Goal: Task Accomplishment & Management: Manage account settings

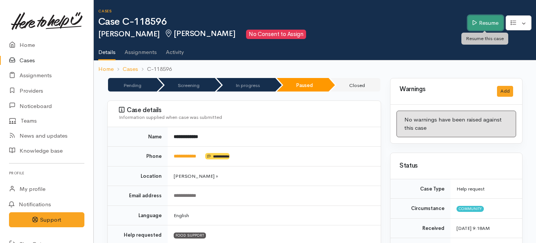
click at [477, 20] on link "Resume" at bounding box center [485, 22] width 36 height 15
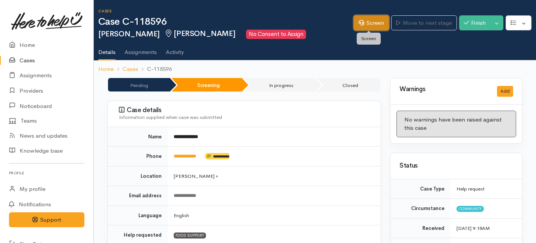
click at [367, 25] on link "Screen" at bounding box center [370, 22] width 35 height 15
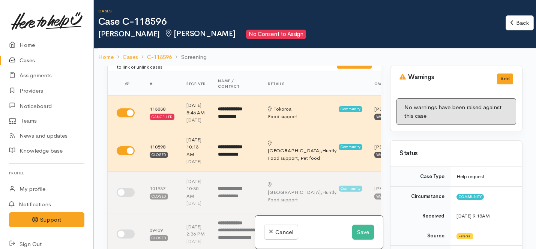
scroll to position [23, 0]
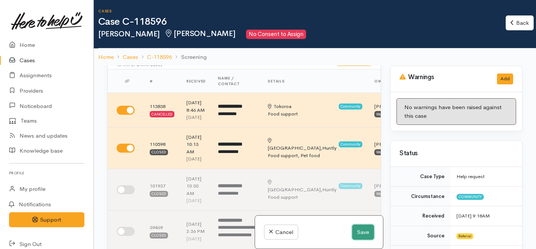
click at [358, 231] on button "Save" at bounding box center [363, 232] width 22 height 15
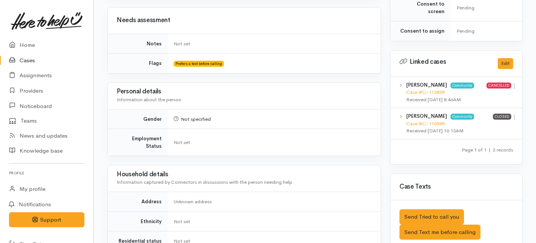
scroll to position [338, 0]
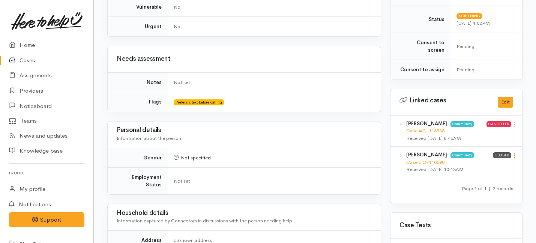
click at [514, 153] on icon at bounding box center [514, 156] width 6 height 6
click at [476, 165] on link "View case" at bounding box center [487, 171] width 59 height 12
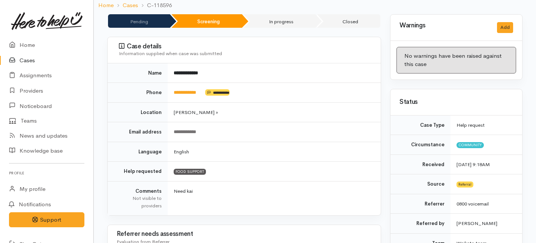
scroll to position [0, 0]
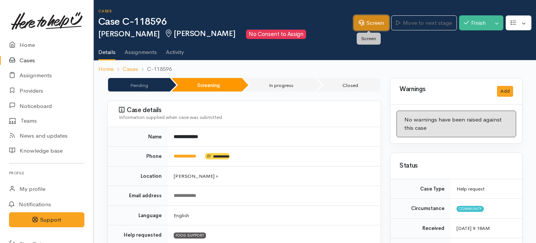
click at [370, 21] on link "Screen" at bounding box center [370, 22] width 35 height 15
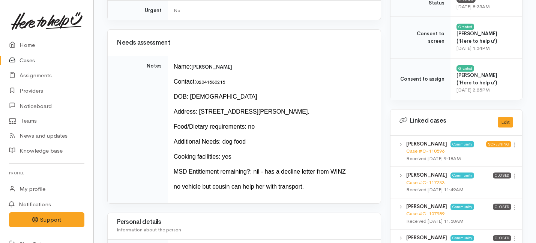
scroll to position [353, 0]
drag, startPoint x: 312, startPoint y: 187, endPoint x: 174, endPoint y: 62, distance: 186.3
click at [174, 62] on td "Name: Patricia Cook Contact: 02041530215 DOB: 26/05/1977 Address: 14 Blundell P…" at bounding box center [274, 129] width 213 height 147
copy td "Name: Patricia Cook Contact: 02041530215 DOB: 26/05/1977 Address: 14 Blundell P…"
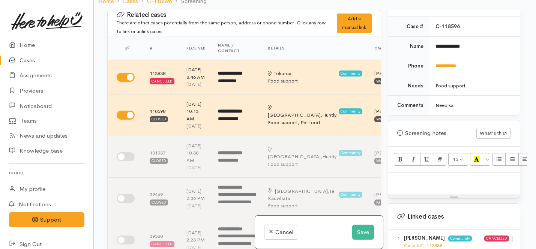
scroll to position [371, 2]
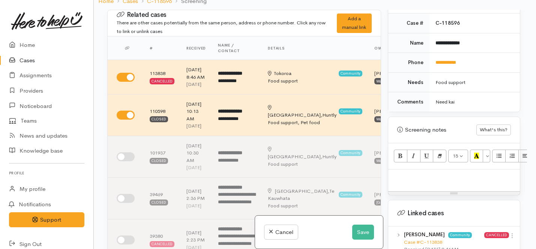
click at [405, 169] on div at bounding box center [454, 180] width 132 height 22
paste div
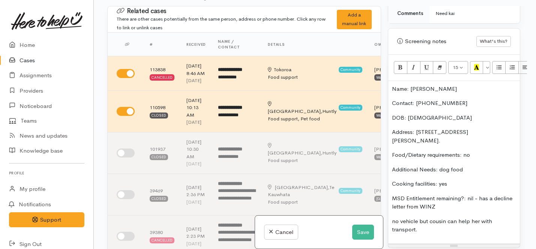
scroll to position [456, 0]
drag, startPoint x: 468, startPoint y: 150, endPoint x: 388, endPoint y: 153, distance: 80.7
click at [388, 153] on div "Warnings Add No warnings have been raised against this case Add Warning Title ●…" at bounding box center [455, 130] width 141 height 249
copy p "Additional Needs: dog food"
click at [395, 180] on p "Cooking facilities: yes" at bounding box center [456, 184] width 124 height 9
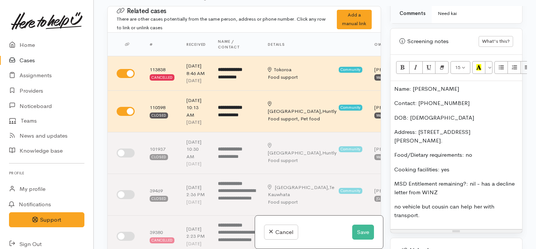
click at [446, 180] on p "MSD Entitlement remaining?: nil - has a decline letter from WINZ" at bounding box center [456, 188] width 124 height 17
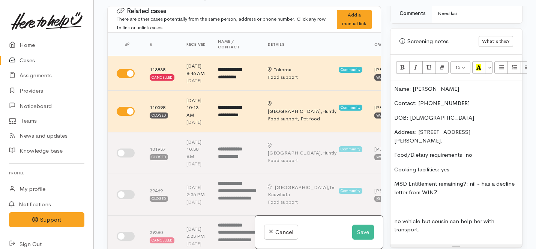
click at [475, 180] on p "MSD Entitlement remaining?: nil - has a decline letter from WINZ" at bounding box center [456, 188] width 124 height 17
click at [486, 180] on p "MSD Entitlement remaining: None - has a decline letter from WINZ" at bounding box center [456, 188] width 124 height 17
click at [459, 180] on p "MSD Entitlement remaining: None - has a decline letter from WINZ" at bounding box center [456, 188] width 124 height 17
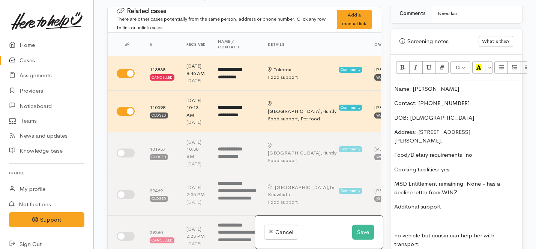
click at [407, 202] on p "Additonal support" at bounding box center [456, 206] width 124 height 9
click at [445, 202] on p "Additional support" at bounding box center [456, 206] width 124 height 9
drag, startPoint x: 424, startPoint y: 244, endPoint x: 392, endPoint y: 232, distance: 34.0
click at [392, 232] on div "Name: Patricia Cook Contact: 02041530215 DOB: 26/05/1977 Address: 14 Blundell P…" at bounding box center [456, 177] width 132 height 192
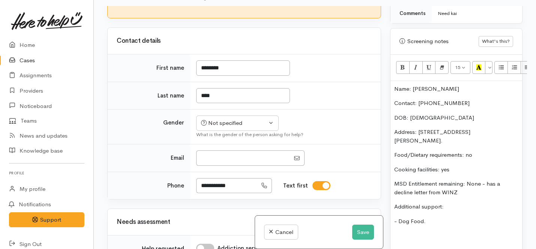
scroll to position [290, 0]
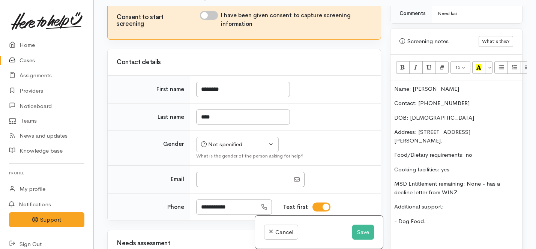
click at [212, 20] on input "I have been given consent to capture screening information" at bounding box center [209, 15] width 18 height 9
checkbox input "true"
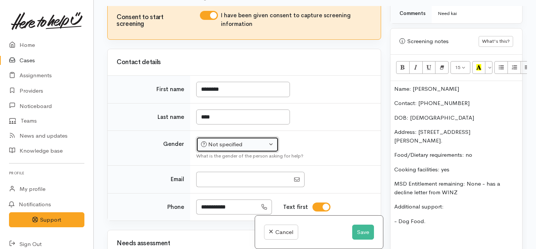
click at [215, 149] on div "Not specified" at bounding box center [234, 144] width 66 height 9
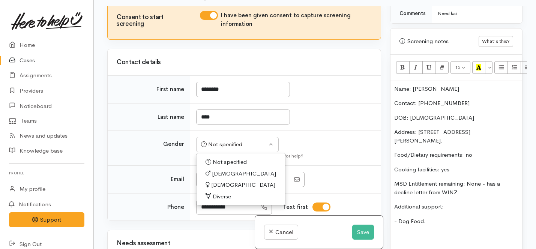
click at [216, 189] on span "[DEMOGRAPHIC_DATA]" at bounding box center [243, 185] width 64 height 9
select select "[DEMOGRAPHIC_DATA]"
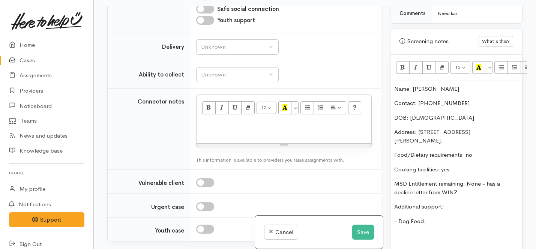
scroll to position [725, 0]
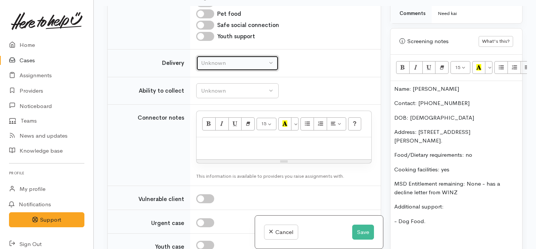
click at [237, 67] on div "Unknown" at bounding box center [234, 63] width 66 height 9
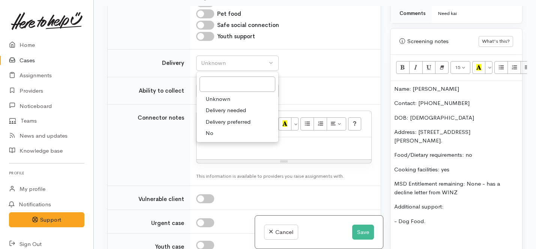
click at [210, 138] on span "No" at bounding box center [209, 133] width 8 height 9
select select "1"
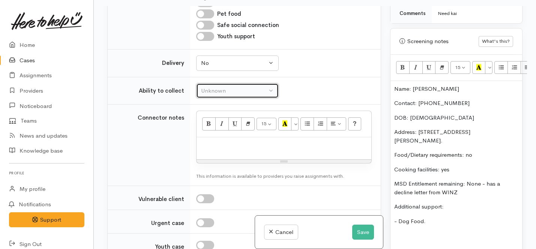
click at [215, 95] on div "Unknown" at bounding box center [234, 91] width 66 height 9
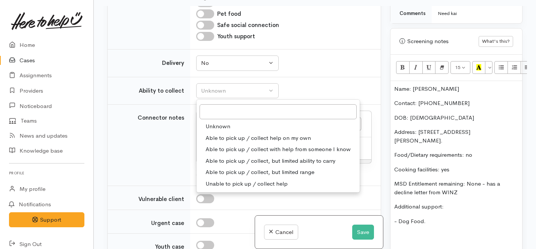
click at [216, 142] on span "Able to pick up / collect help on my own" at bounding box center [257, 138] width 105 height 9
select select "2"
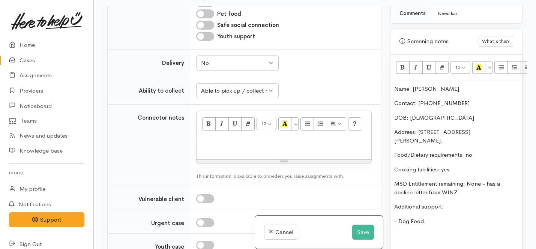
click at [438, 217] on p "- Dog Food." at bounding box center [456, 221] width 124 height 9
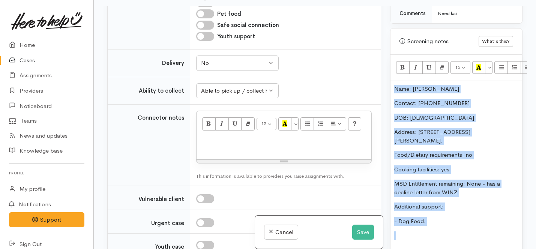
drag, startPoint x: 438, startPoint y: 208, endPoint x: 391, endPoint y: 80, distance: 136.0
click at [391, 81] on div "Name: Patricia Cook Contact: 02041530215 DOB: 26/05/1977 Address: 14 Blundell P…" at bounding box center [456, 165] width 132 height 169
copy div "Name: Patricia Cook Contact: 02041530215 DOB: 26/05/1977 Address: 14 Blundell P…"
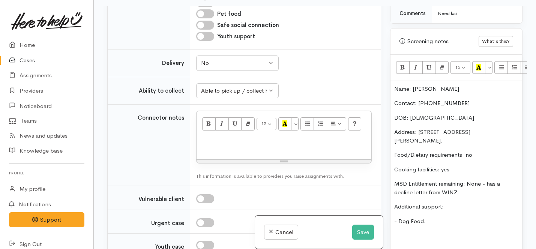
click at [217, 159] on div at bounding box center [283, 148] width 175 height 22
paste div
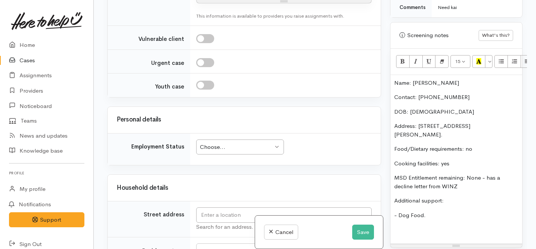
scroll to position [1020, 0]
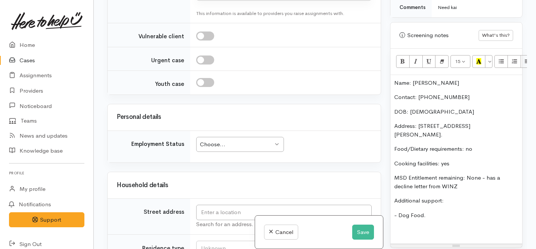
click at [214, 149] on div "Choose..." at bounding box center [236, 144] width 73 height 9
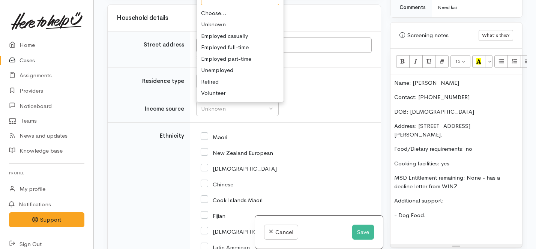
scroll to position [1169, 0]
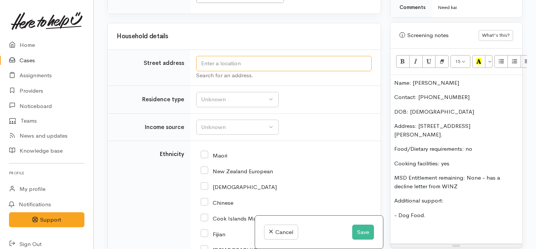
click at [217, 71] on input "text" at bounding box center [283, 63] width 175 height 15
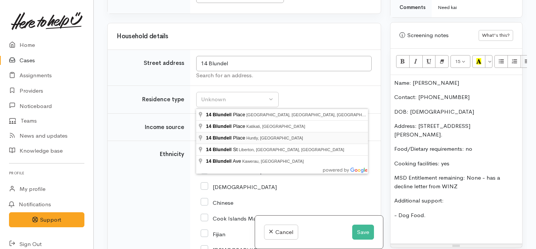
type input "14 Blundell Place, Huntly, New Zealand"
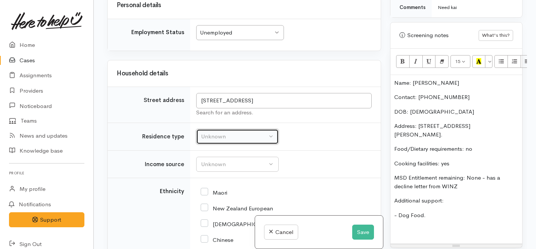
click at [219, 139] on div "Unknown" at bounding box center [234, 136] width 66 height 9
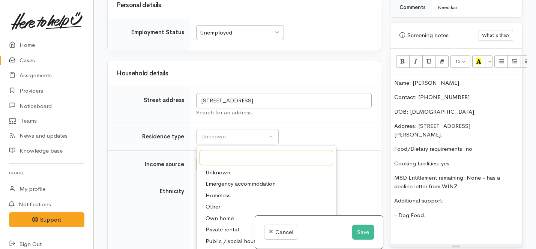
scroll to position [1420, 0]
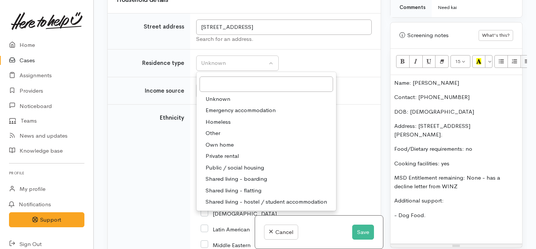
click at [219, 160] on span "Private rental" at bounding box center [221, 156] width 33 height 9
select select "2"
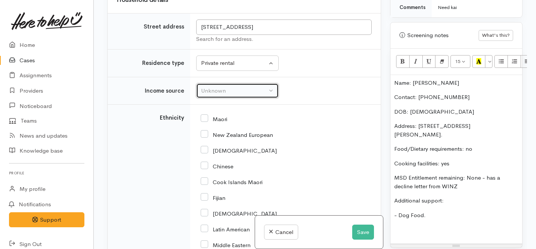
click at [218, 95] on div "Unknown" at bounding box center [234, 91] width 66 height 9
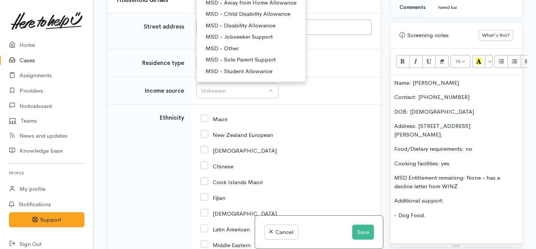
click at [228, 42] on span "MSD - Jobseeker Support" at bounding box center [238, 37] width 67 height 9
select select "4"
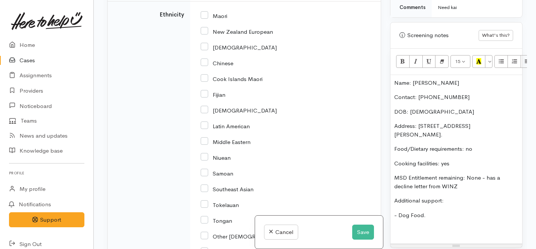
scroll to position [1554, 0]
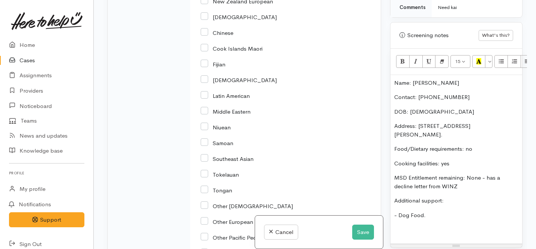
checkbox input "true"
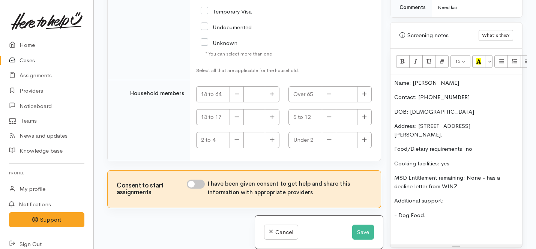
scroll to position [1884, 0]
checkbox input "true"
click at [274, 102] on button "button" at bounding box center [272, 94] width 15 height 16
type input "1"
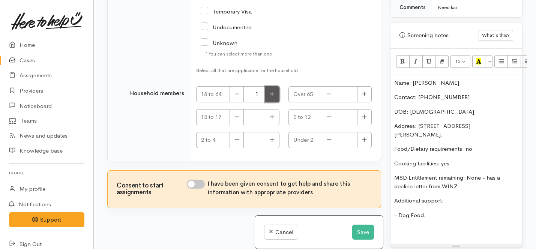
scroll to position [1958, 0]
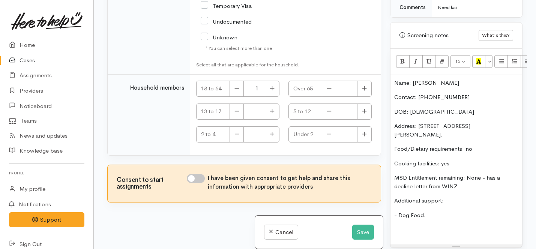
click at [200, 179] on input "I have been given consent to get help and share this information with appropria…" at bounding box center [196, 178] width 18 height 9
checkbox input "true"
click at [363, 234] on button "Save" at bounding box center [363, 232] width 22 height 15
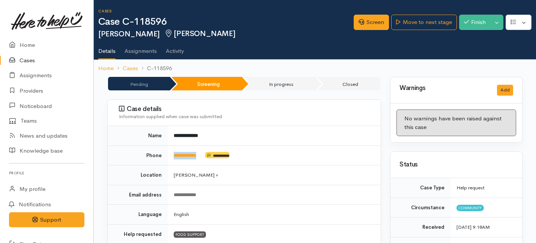
drag, startPoint x: 205, startPoint y: 155, endPoint x: 165, endPoint y: 153, distance: 39.4
click at [165, 153] on tr "**********" at bounding box center [244, 155] width 273 height 20
copy tr "**********"
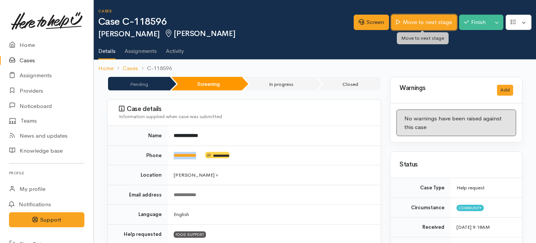
click at [417, 21] on link "Move to next stage" at bounding box center [423, 22] width 65 height 15
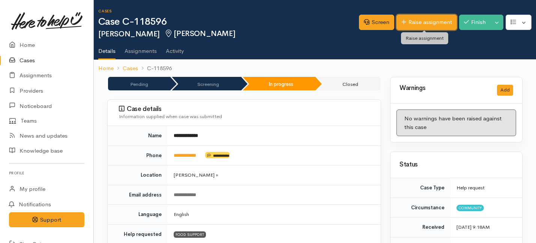
click at [401, 22] on icon at bounding box center [403, 22] width 5 height 6
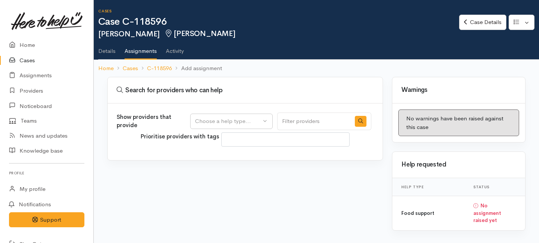
select select
click at [227, 113] on div "Show providers that provide Food support Choose a help type..." at bounding box center [244, 121] width 255 height 18
click at [221, 118] on div "Choose a help type..." at bounding box center [228, 121] width 66 height 9
click at [210, 156] on span "Food support" at bounding box center [216, 157] width 35 height 9
select select "3"
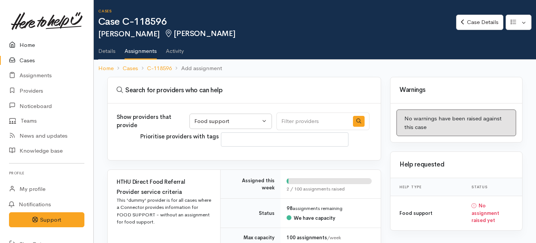
click at [31, 45] on link "Home" at bounding box center [46, 44] width 93 height 15
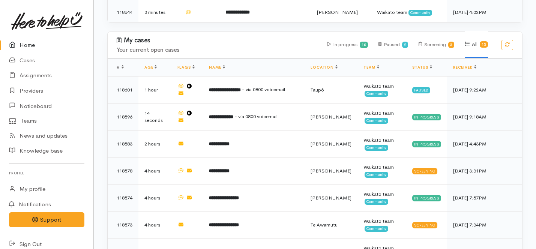
scroll to position [427, 0]
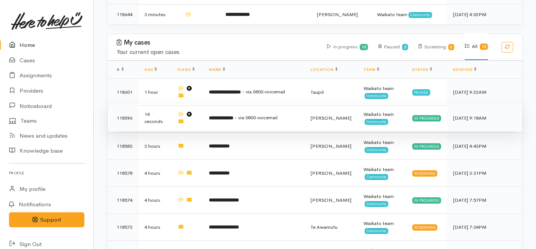
click at [248, 114] on span "- via 0800 voicemail" at bounding box center [255, 117] width 43 height 6
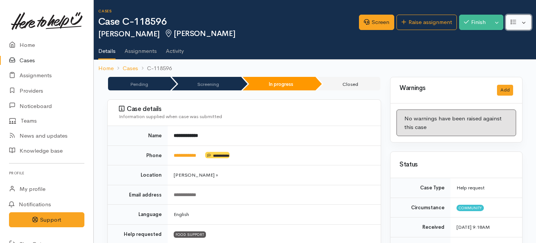
click at [524, 22] on button "button" at bounding box center [518, 22] width 26 height 15
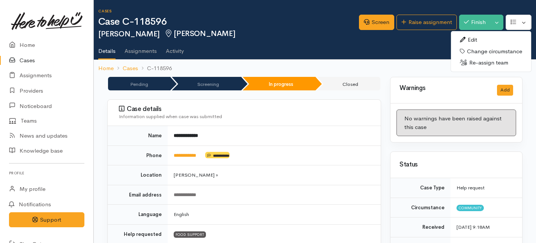
click at [472, 40] on link "Edit" at bounding box center [491, 40] width 80 height 12
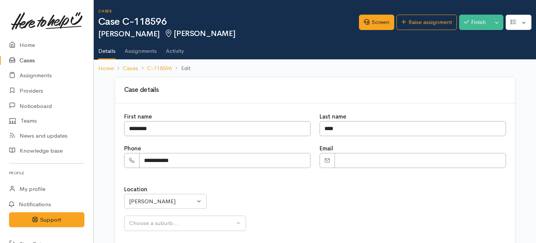
select select
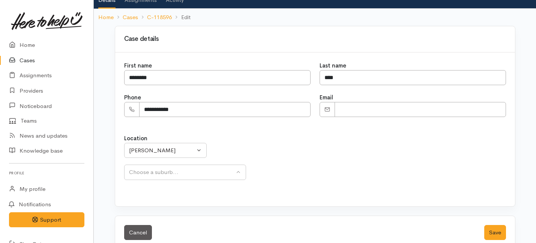
scroll to position [56, 0]
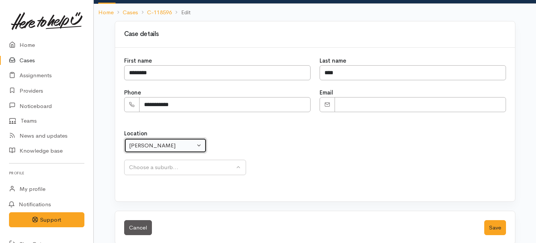
click at [161, 144] on div "Hamilton" at bounding box center [162, 145] width 66 height 9
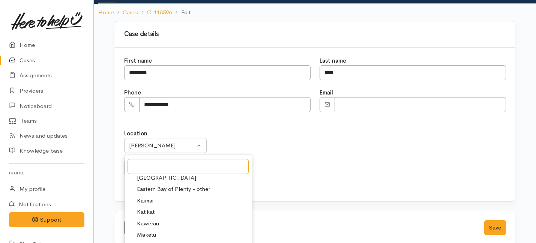
scroll to position [0, 0]
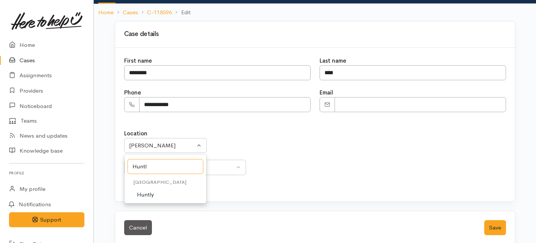
type input "Huntl"
click at [141, 195] on span "Huntly" at bounding box center [145, 194] width 17 height 9
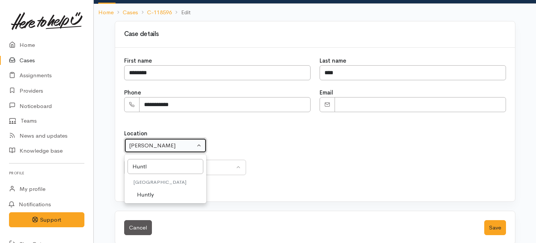
select select "110"
select select "238"
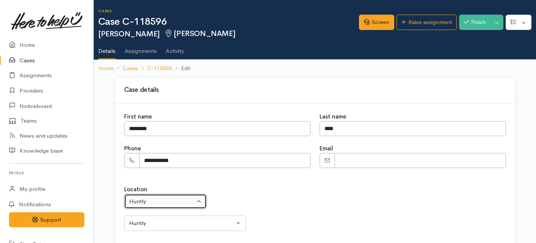
scroll to position [66, 0]
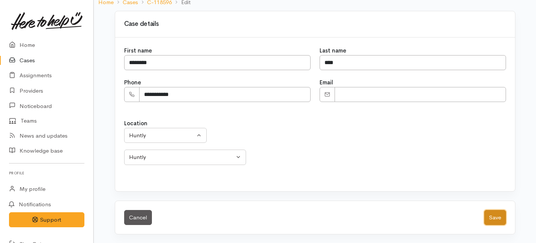
click at [498, 217] on button "Save" at bounding box center [495, 217] width 22 height 15
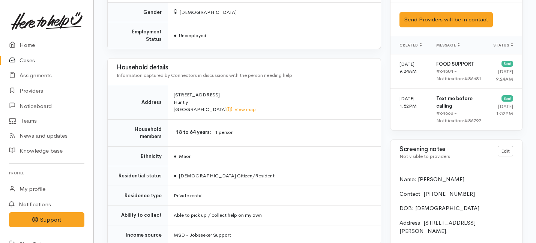
scroll to position [831, 0]
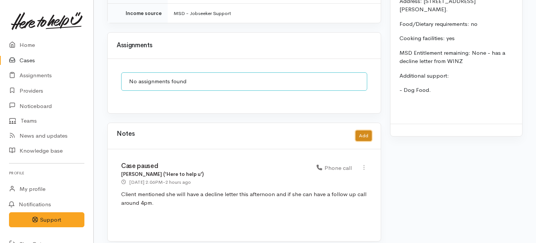
click at [362, 130] on button "Add" at bounding box center [363, 135] width 16 height 11
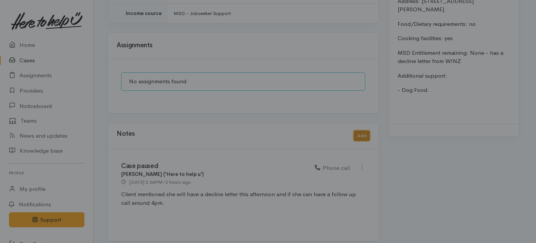
scroll to position [825, 0]
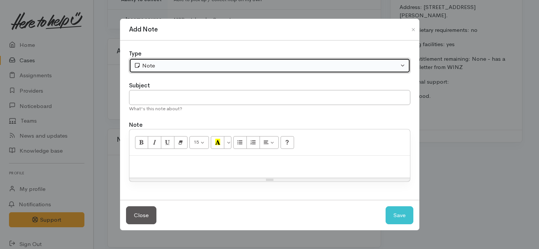
click at [231, 58] on button "Note" at bounding box center [269, 65] width 281 height 15
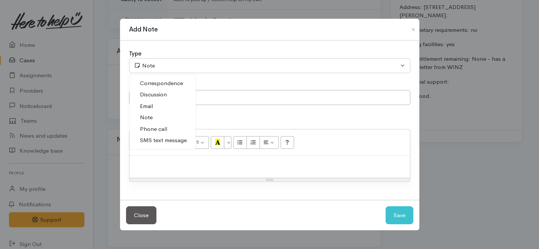
click at [150, 130] on span "Phone call" at bounding box center [153, 129] width 27 height 9
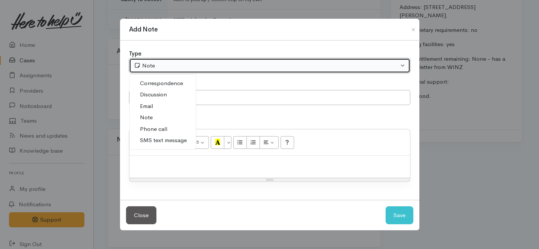
select select "3"
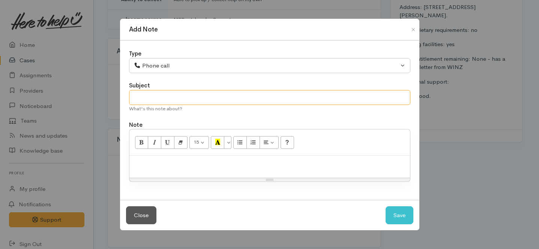
click at [160, 96] on input "text" at bounding box center [269, 97] width 281 height 15
type input "Request cancelled"
click at [152, 160] on p at bounding box center [269, 163] width 273 height 9
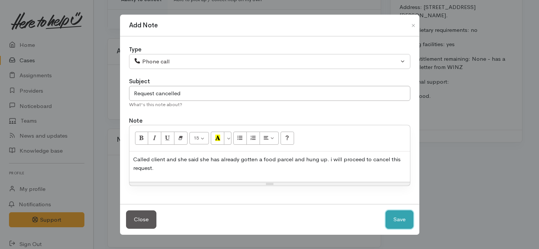
click at [400, 220] on button "Save" at bounding box center [399, 219] width 28 height 18
select select "1"
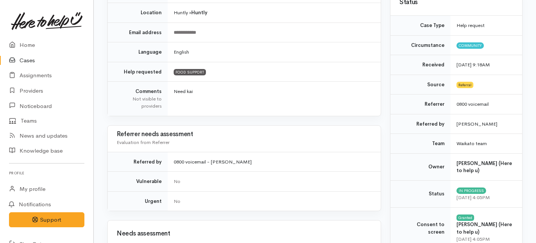
scroll to position [0, 0]
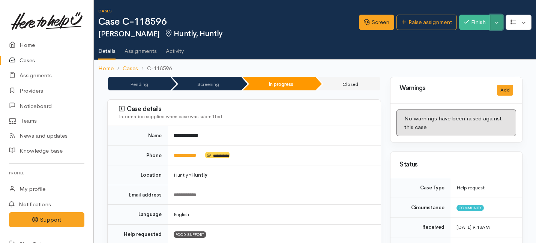
click at [497, 21] on button "Toggle Dropdown" at bounding box center [496, 22] width 13 height 15
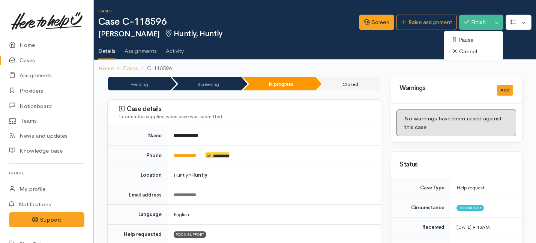
click at [466, 51] on link "Cancel" at bounding box center [472, 52] width 59 height 12
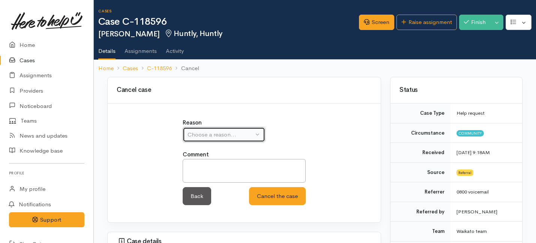
click at [236, 134] on div "Choose a reason..." at bounding box center [220, 134] width 66 height 9
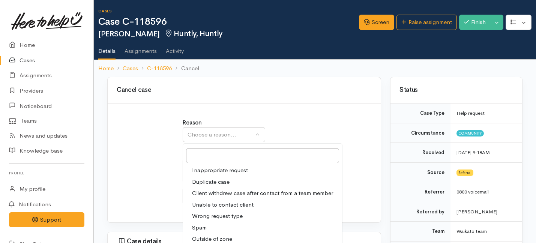
click at [212, 192] on span "Client withdrew case after contact from a team member" at bounding box center [262, 193] width 141 height 9
select select "3"
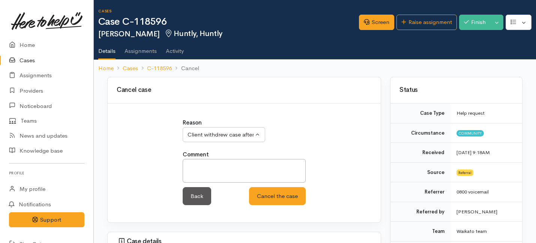
click at [264, 205] on div "Reason Inappropriate request Duplicate case Client withdrew case after contact …" at bounding box center [244, 165] width 132 height 95
click at [262, 197] on button "Cancel the case" at bounding box center [277, 196] width 57 height 18
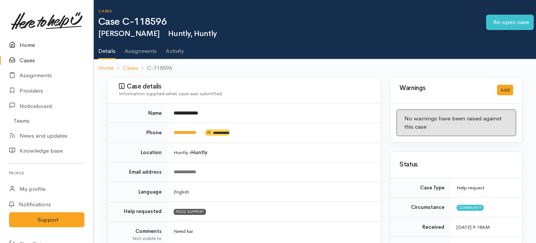
click at [27, 47] on link "Home" at bounding box center [46, 44] width 93 height 15
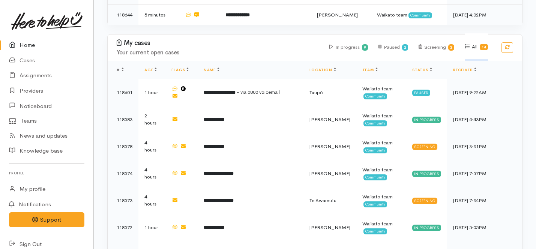
scroll to position [425, 0]
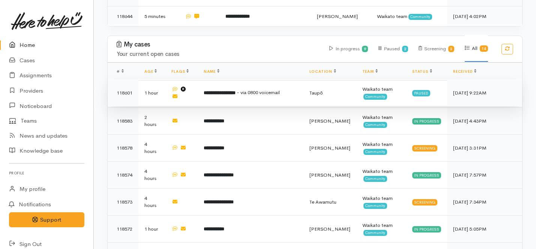
click at [219, 90] on b "**********" at bounding box center [220, 92] width 32 height 5
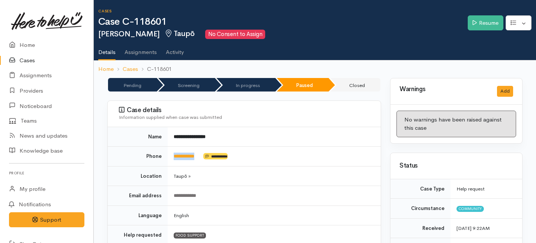
drag, startPoint x: 202, startPoint y: 156, endPoint x: 172, endPoint y: 154, distance: 30.0
click at [172, 154] on td "**********" at bounding box center [274, 157] width 213 height 20
copy td "**********"
click at [477, 27] on link "Resume" at bounding box center [485, 22] width 36 height 15
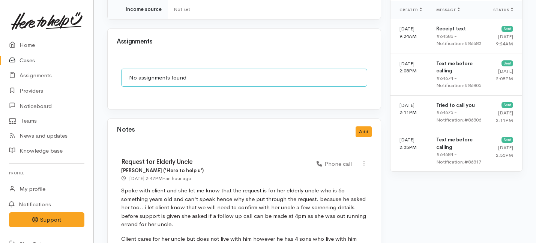
scroll to position [611, 0]
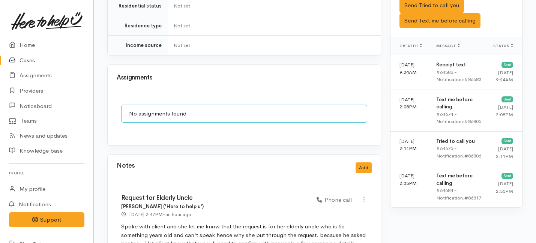
click at [355, 167] on div "Notes Add" at bounding box center [244, 167] width 255 height 15
click at [362, 162] on button "Add" at bounding box center [363, 167] width 16 height 11
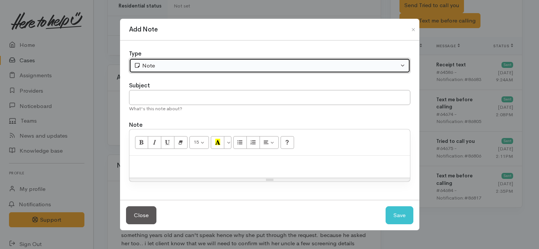
click at [234, 68] on div "Note" at bounding box center [266, 65] width 265 height 9
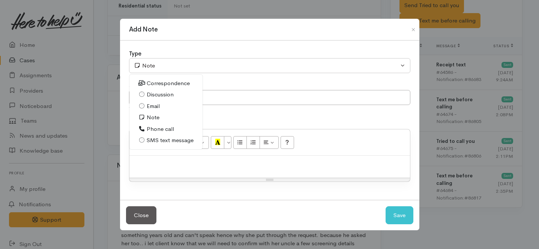
click at [157, 131] on span "Phone call" at bounding box center [160, 129] width 27 height 9
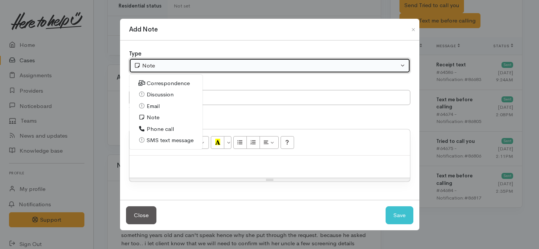
select select "3"
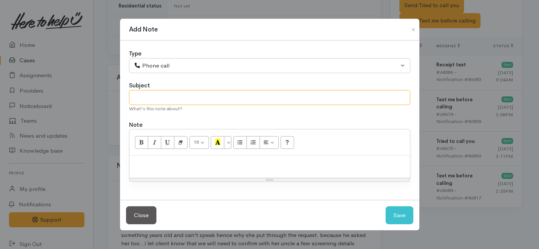
click at [151, 99] on input "text" at bounding box center [269, 97] width 281 height 15
type input "Attempt to follow up"
click at [154, 164] on p at bounding box center [269, 163] width 273 height 9
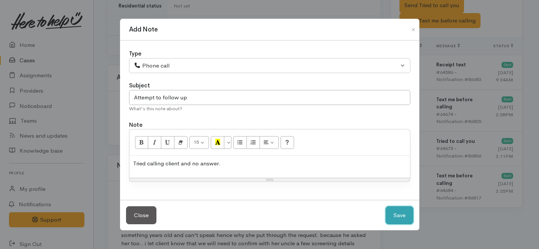
click at [406, 219] on button "Save" at bounding box center [399, 215] width 28 height 18
select select "1"
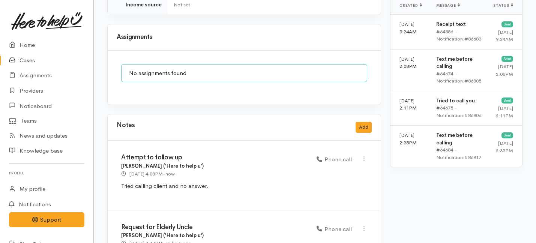
scroll to position [525, 0]
